Goal: Check status: Check status

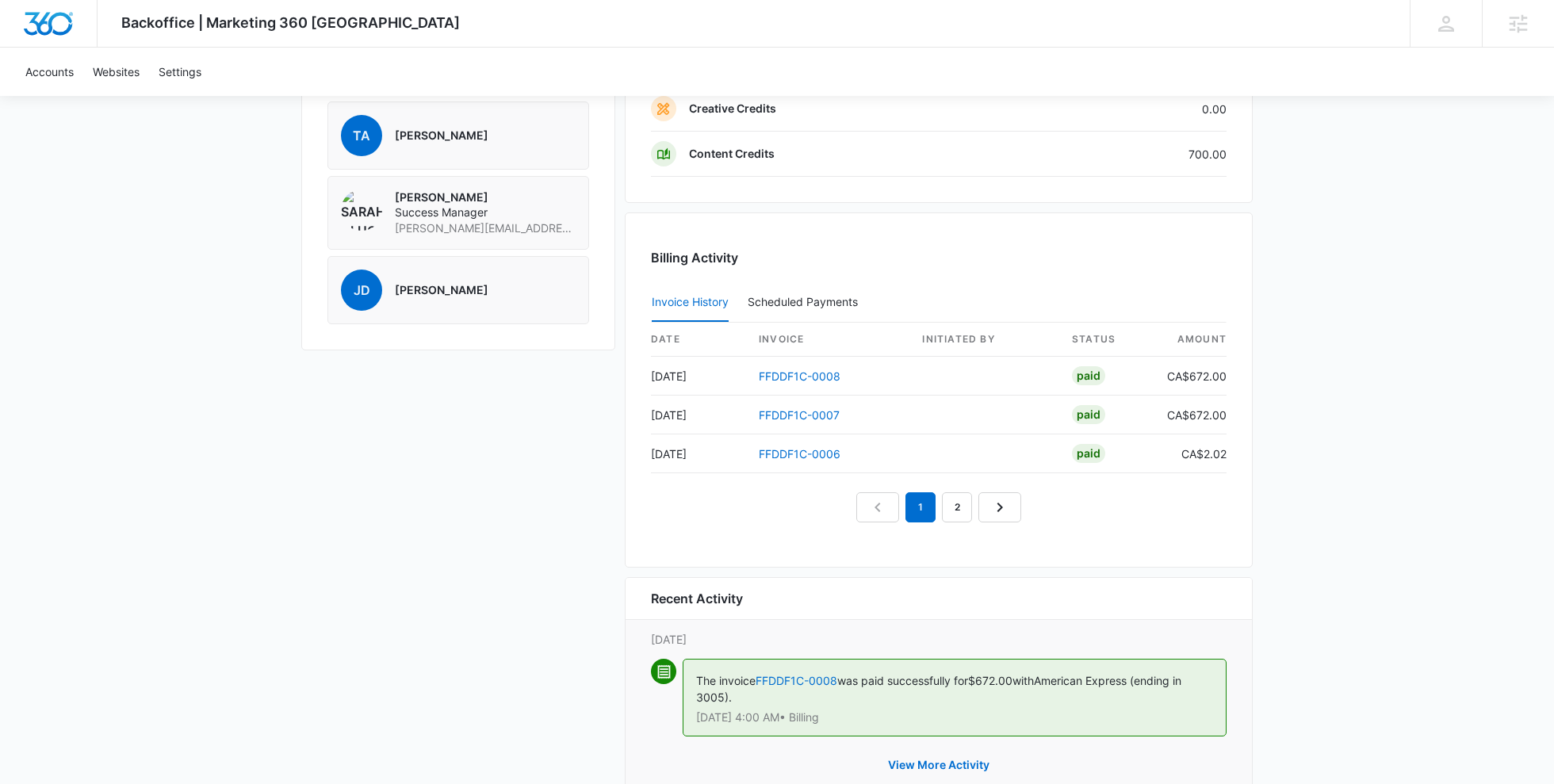
scroll to position [1280, 0]
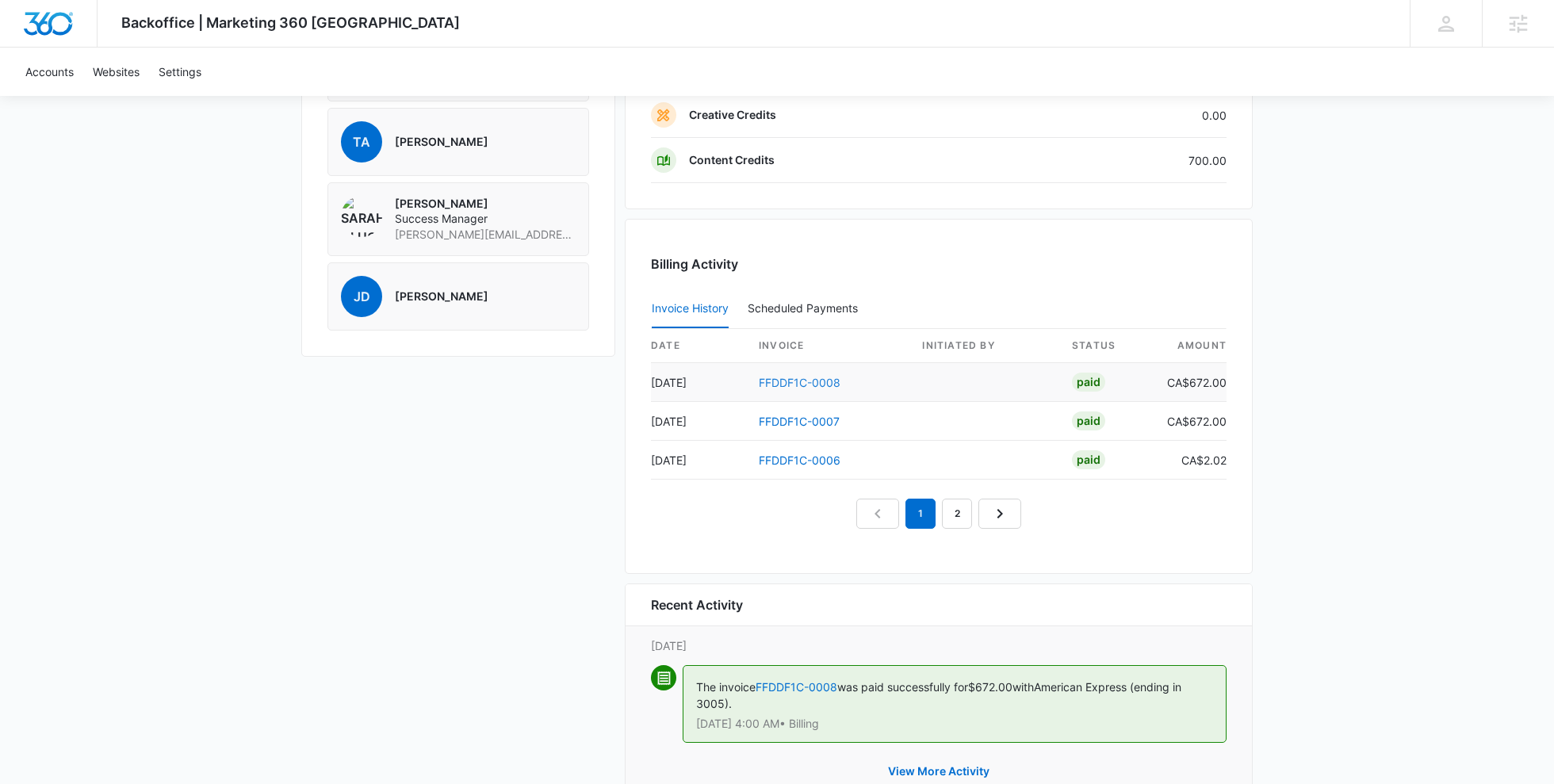
click at [813, 377] on link "FFDDF1C-0008" at bounding box center [799, 383] width 82 height 13
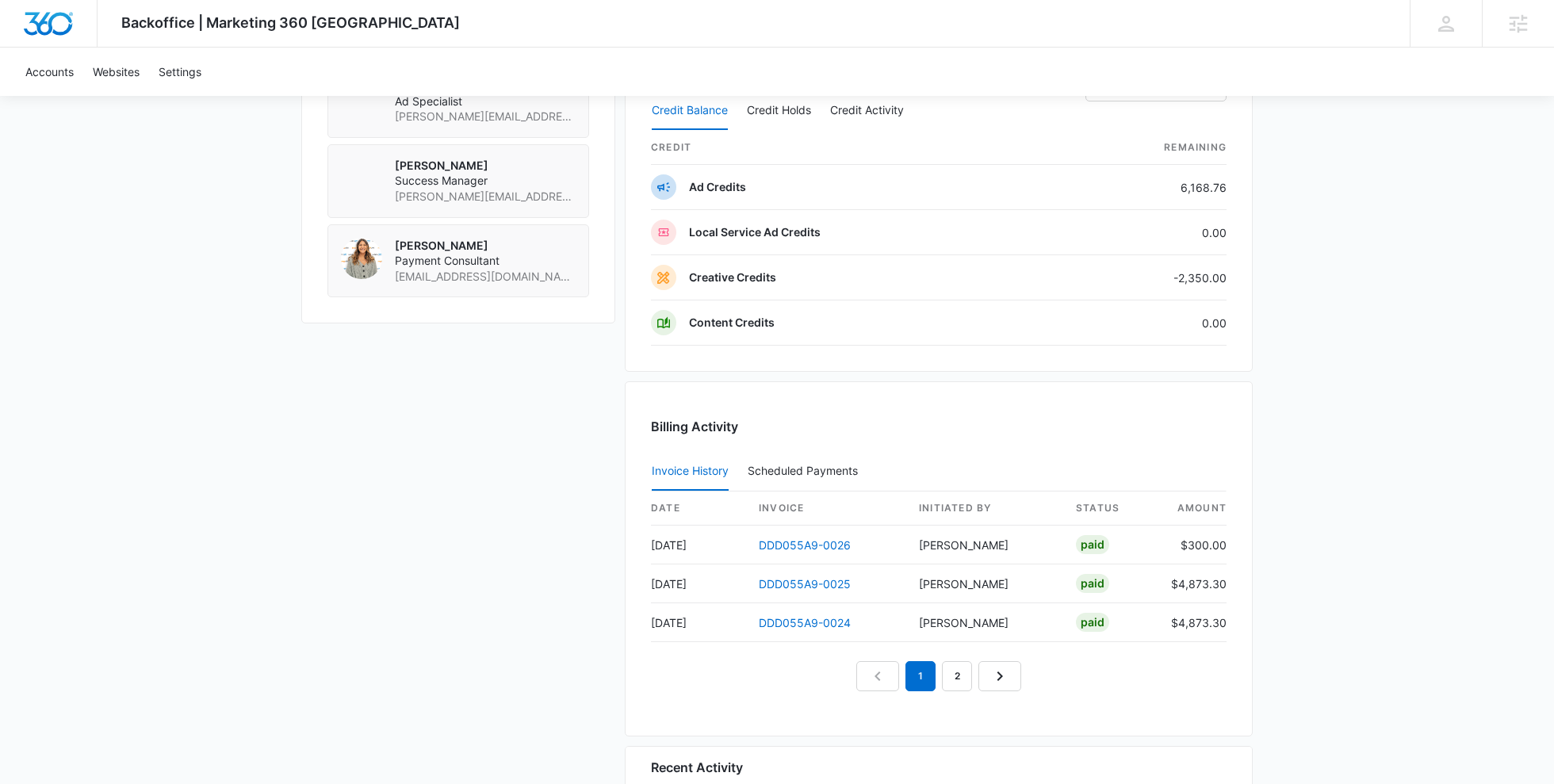
scroll to position [1251, 0]
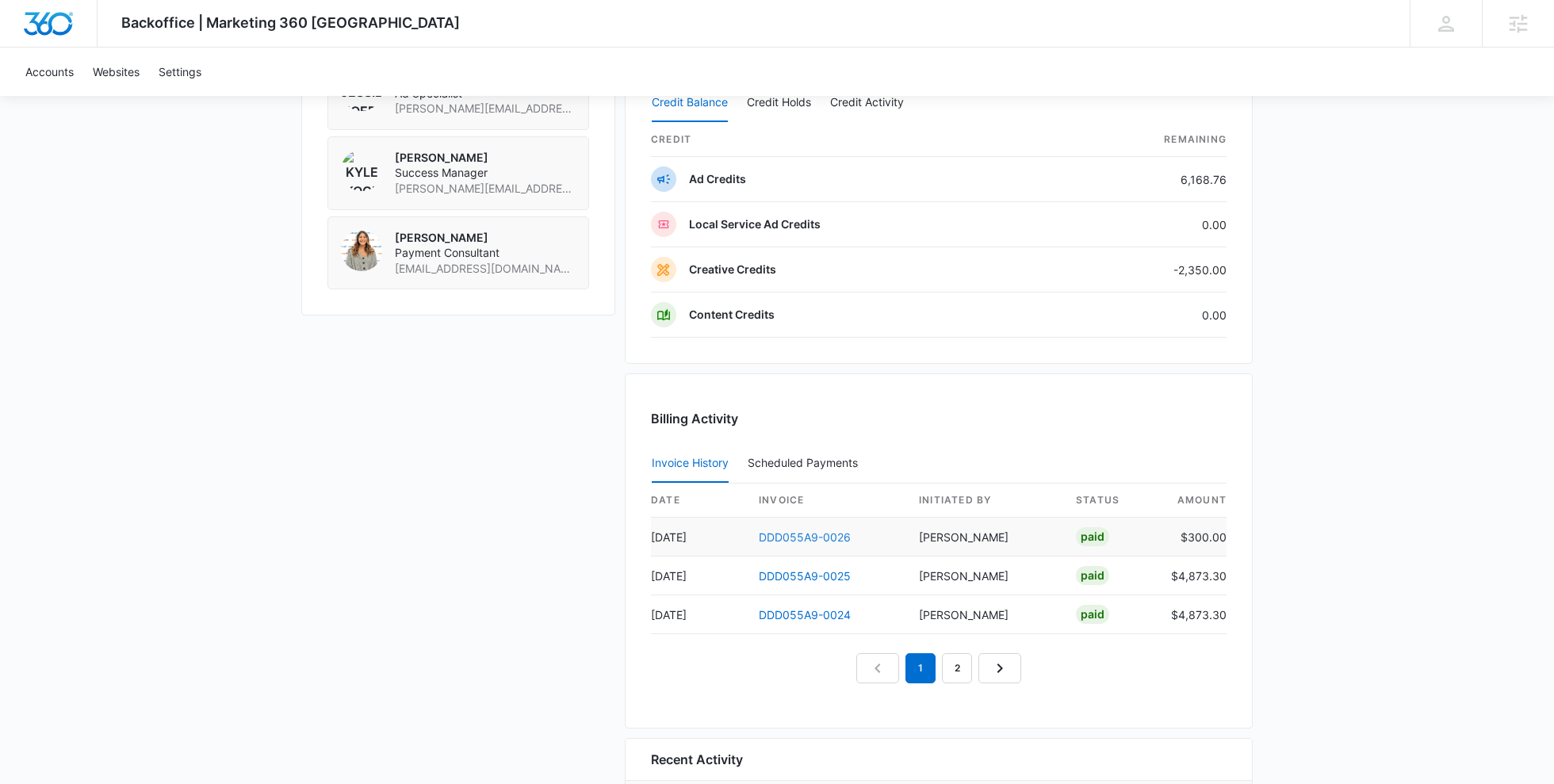
click at [813, 531] on link "DDD055A9-0026" at bounding box center [805, 537] width 92 height 13
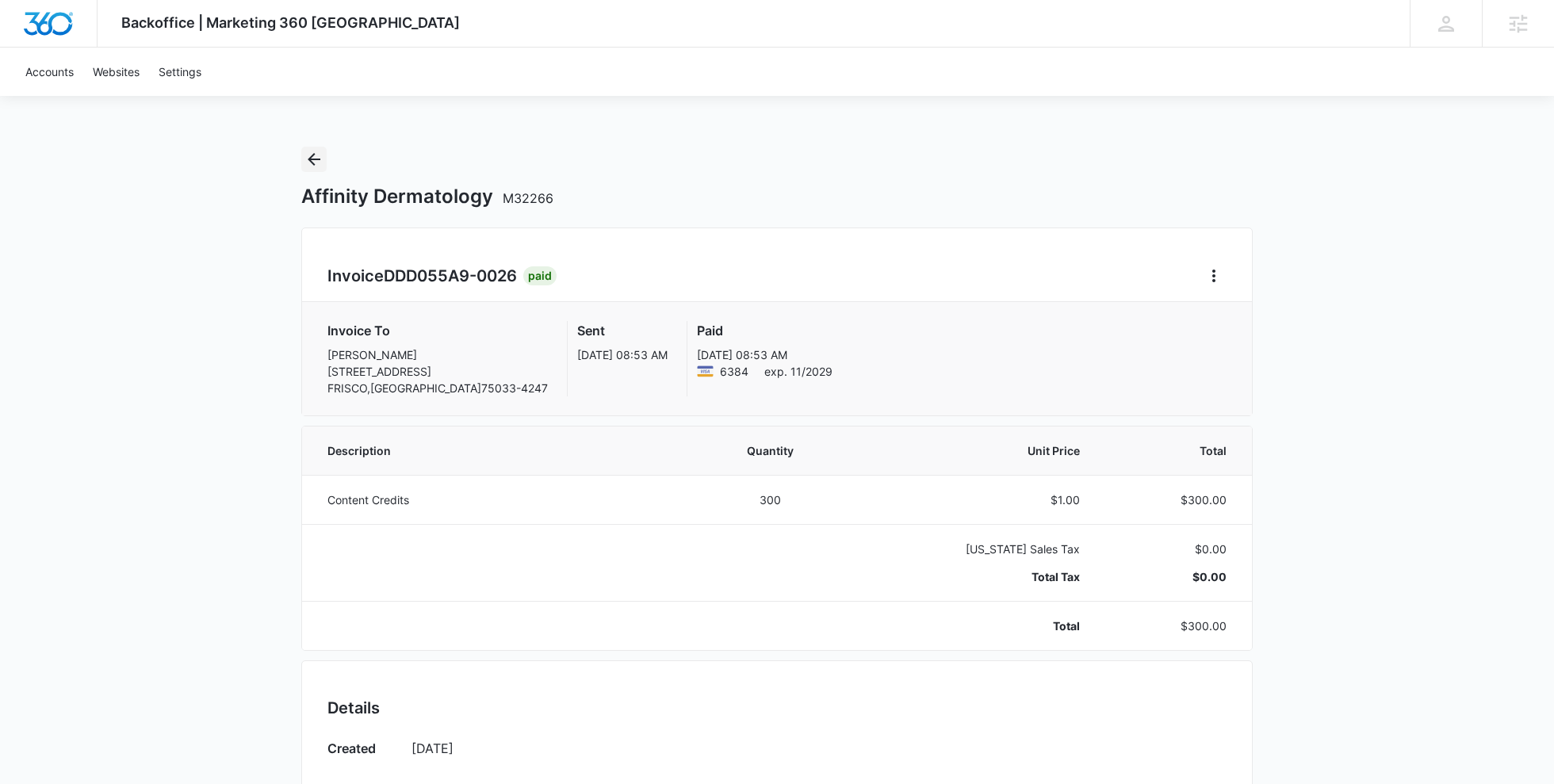
click at [311, 157] on icon "Back" at bounding box center [314, 159] width 13 height 13
